Goal: Information Seeking & Learning: Learn about a topic

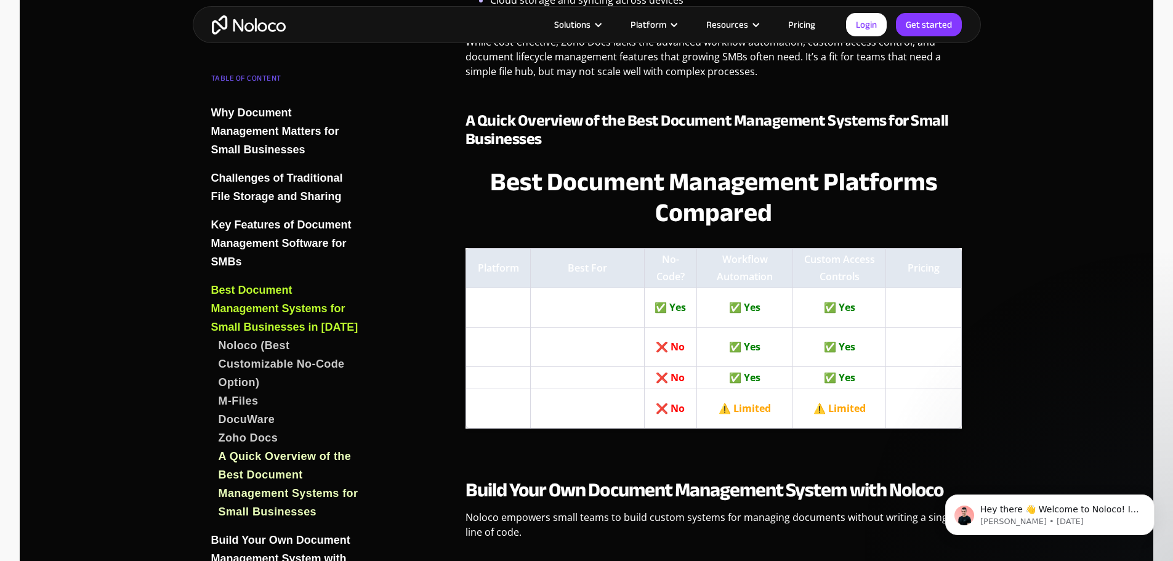
scroll to position [3141, 0]
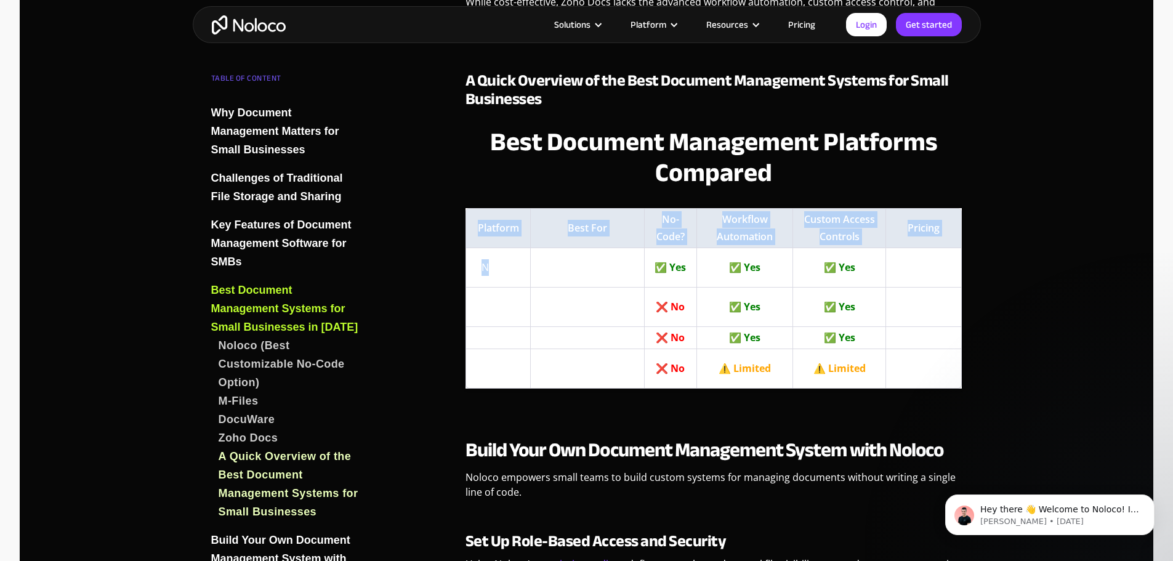
drag, startPoint x: 490, startPoint y: 253, endPoint x: 756, endPoint y: 376, distance: 294.0
click at [756, 376] on div "Best Document Management Platforms Best Document Management Platforms Compared …" at bounding box center [714, 262] width 497 height 294
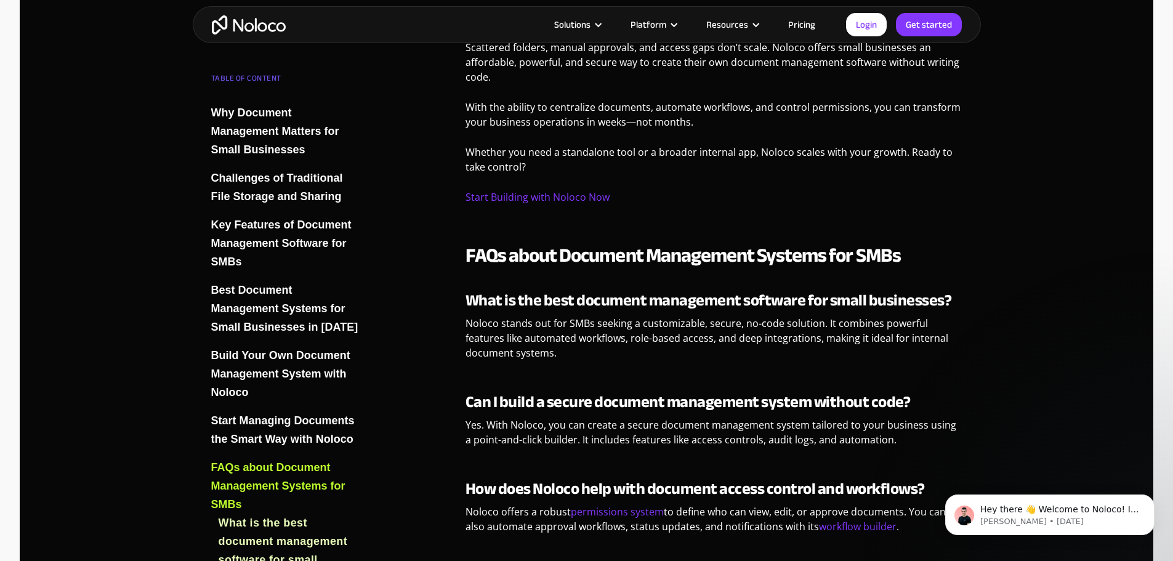
scroll to position [4065, 0]
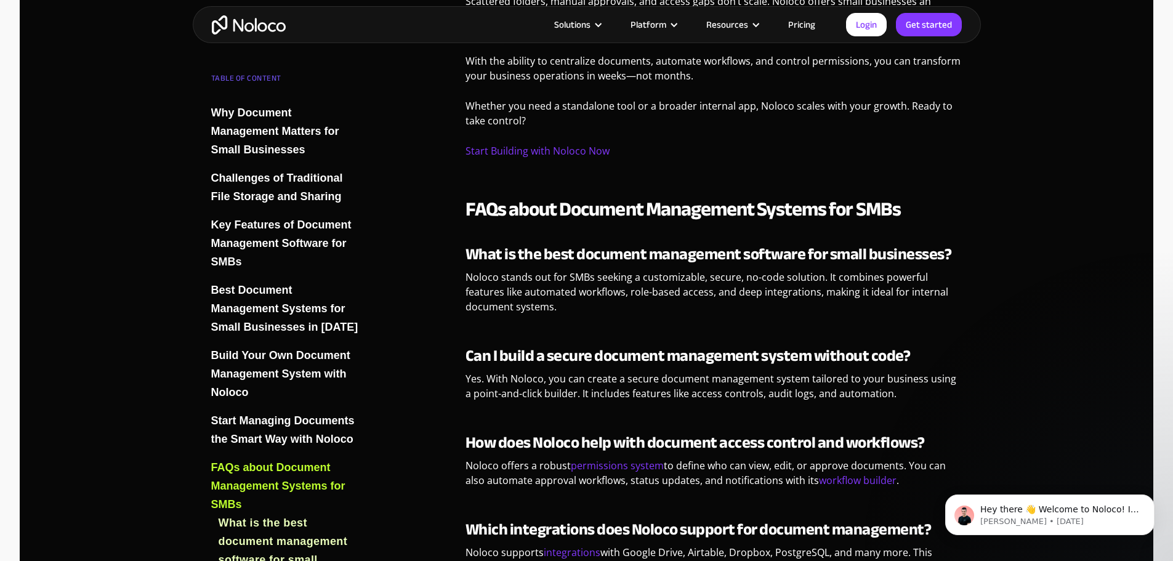
click at [799, 21] on link "Pricing" at bounding box center [802, 25] width 58 height 16
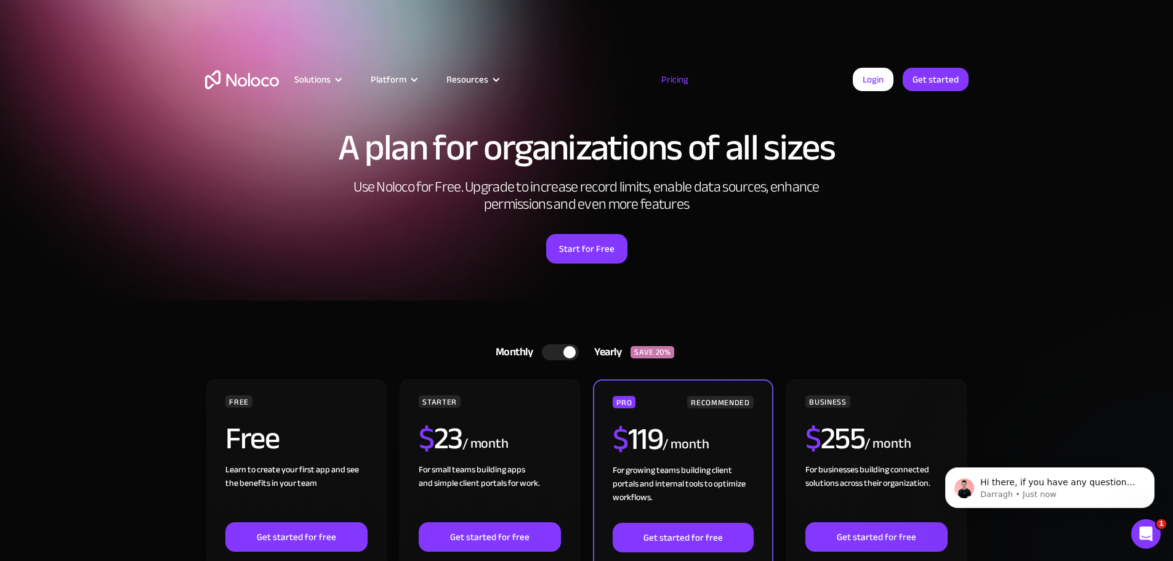
click at [241, 73] on img "home" at bounding box center [242, 79] width 74 height 19
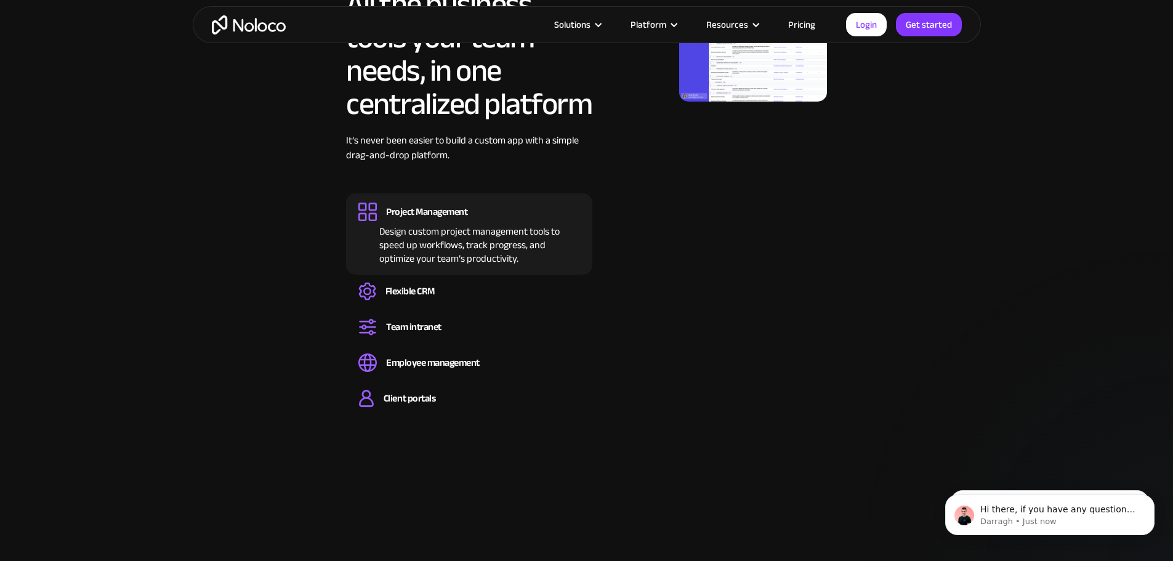
scroll to position [1232, 0]
click at [394, 297] on div "Flexible CRM" at bounding box center [410, 291] width 49 height 14
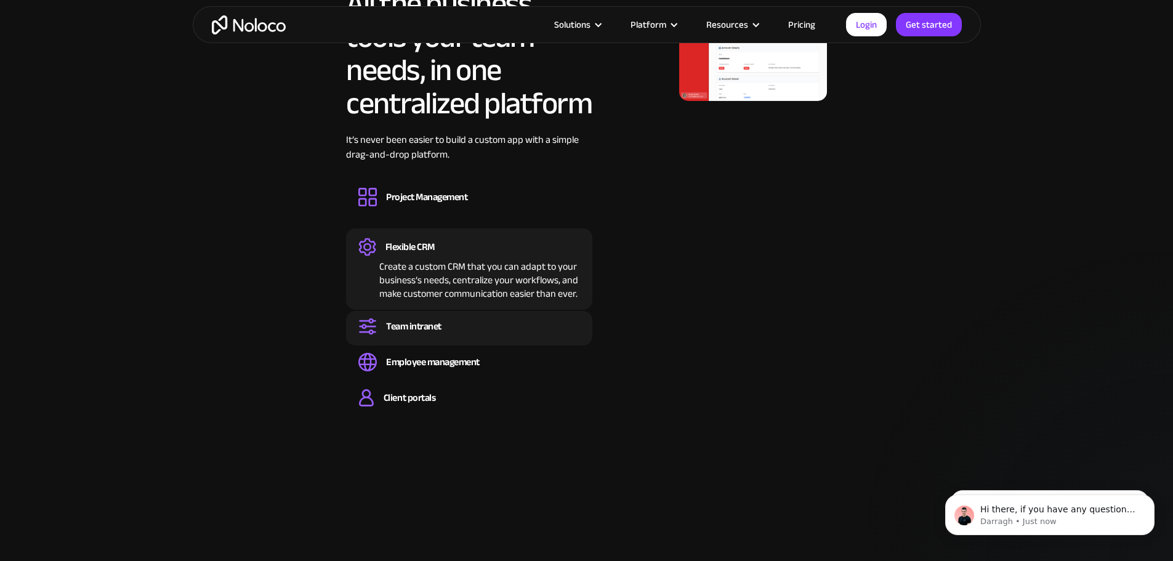
click at [419, 333] on div "Team intranet" at bounding box center [413, 327] width 55 height 14
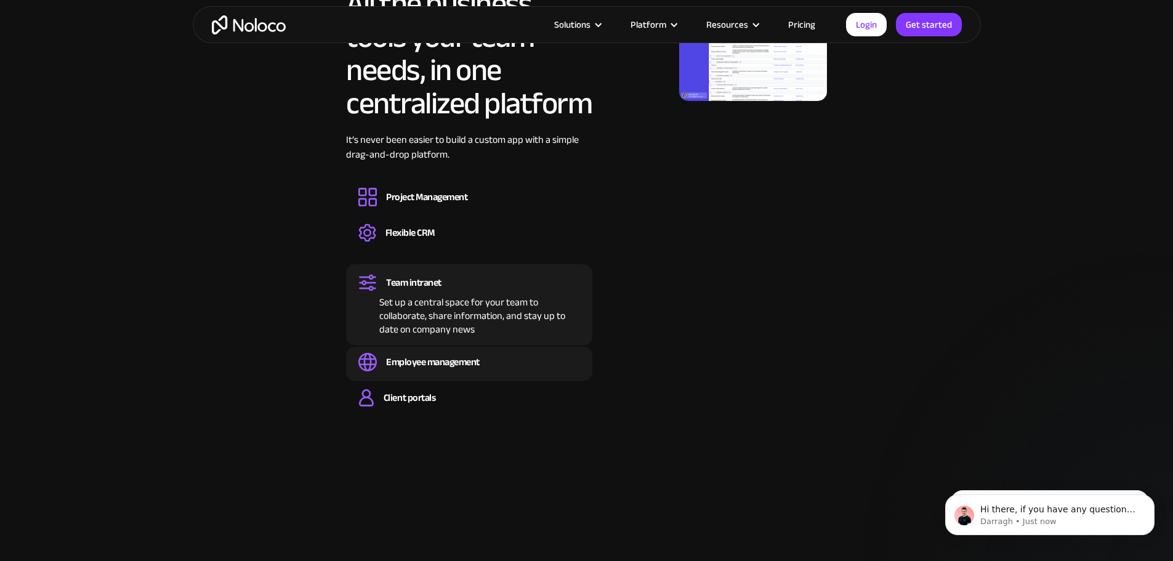
click at [453, 369] on div "Employee management" at bounding box center [433, 362] width 94 height 14
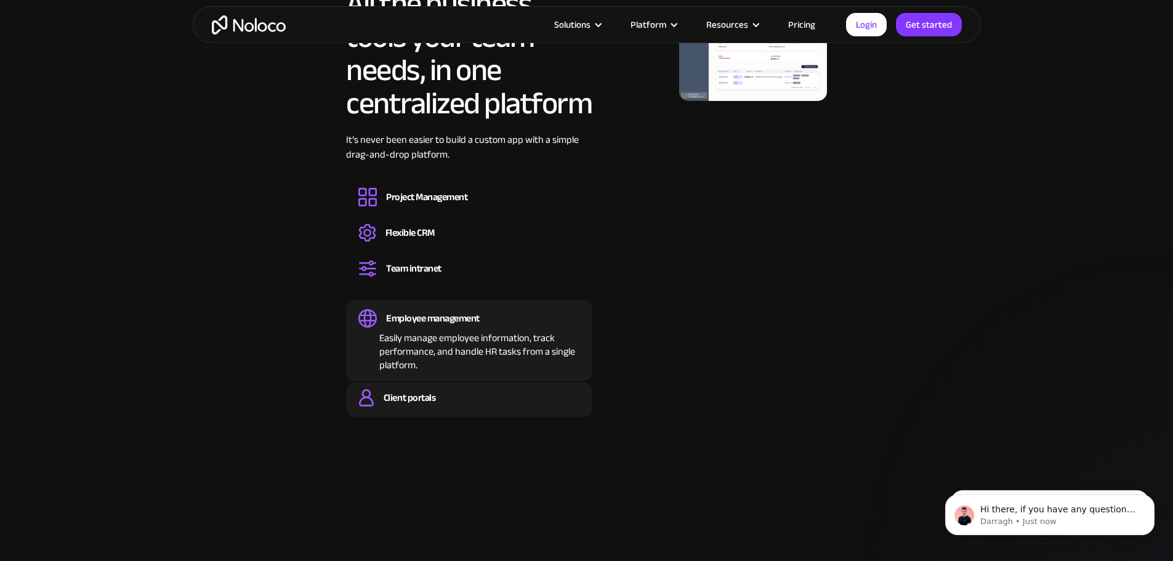
click at [445, 407] on div "Client portals" at bounding box center [469, 398] width 222 height 18
